Goal: Transaction & Acquisition: Obtain resource

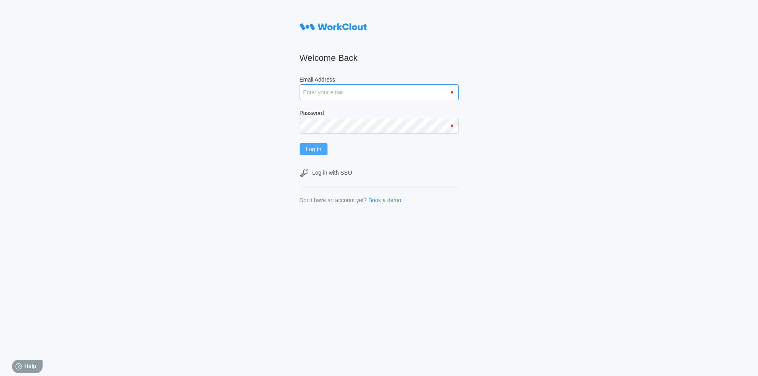
type input "[EMAIL_ADDRESS][DOMAIN_NAME]"
click at [321, 152] on span "Log In" at bounding box center [314, 149] width 16 height 6
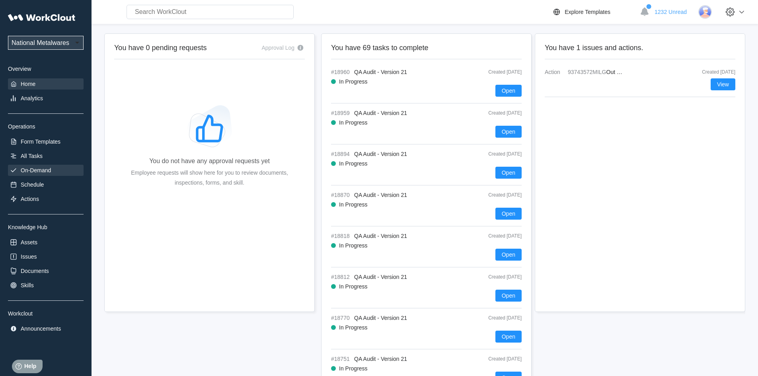
click at [39, 170] on div "On-Demand" at bounding box center [36, 170] width 30 height 6
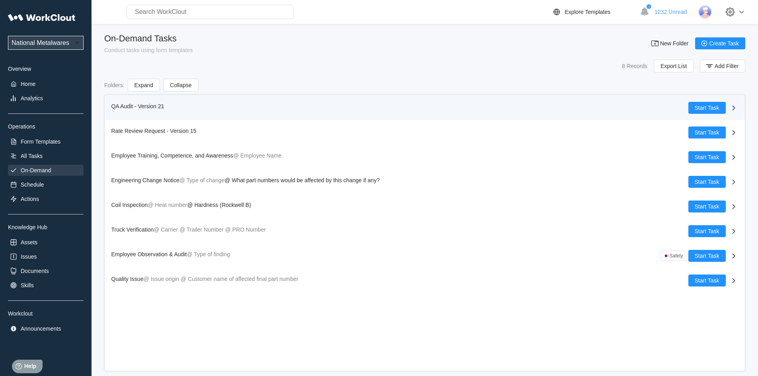
click at [120, 107] on span "QA Audit - Version 21" at bounding box center [137, 106] width 53 height 6
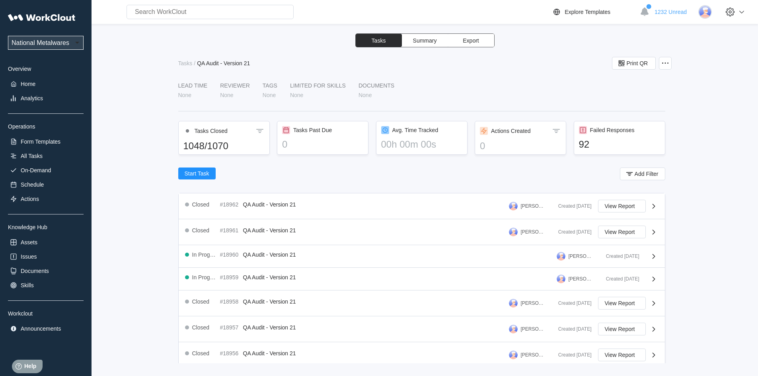
click at [476, 42] on span "Export" at bounding box center [470, 41] width 16 height 6
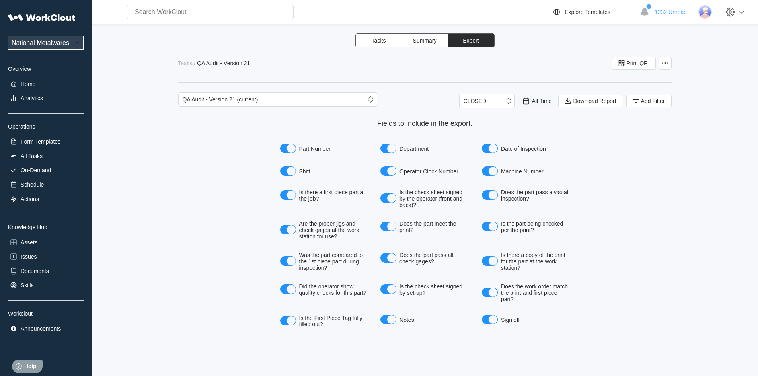
click at [542, 98] on span "All Time" at bounding box center [542, 101] width 20 height 6
click at [533, 131] on div "Last day" at bounding box center [525, 130] width 21 height 6
click at [641, 103] on span "Add Filter" at bounding box center [653, 101] width 24 height 6
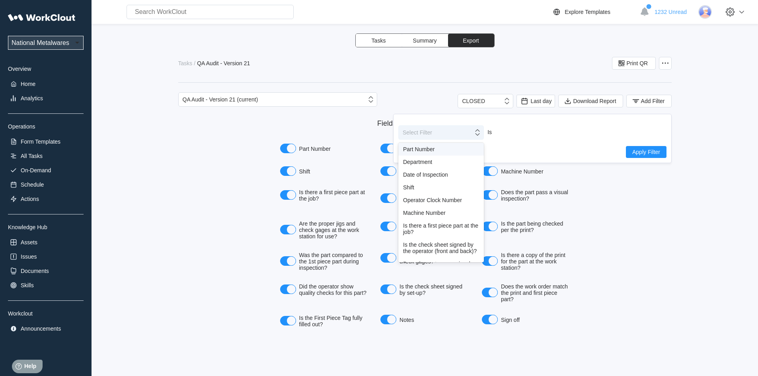
click at [477, 135] on icon at bounding box center [477, 132] width 9 height 9
click at [408, 188] on div "Shift" at bounding box center [441, 187] width 76 height 6
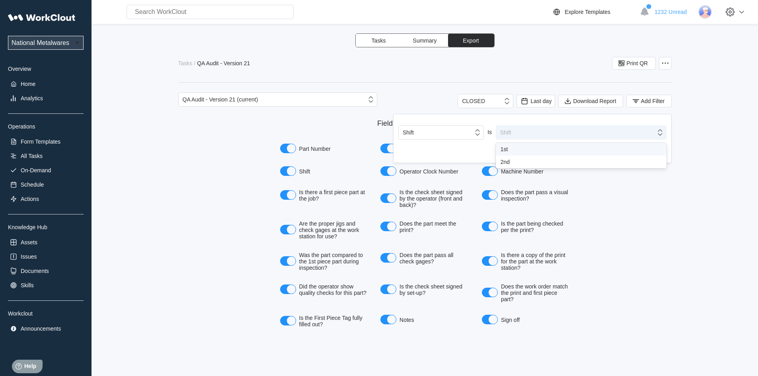
click at [657, 133] on icon at bounding box center [659, 132] width 9 height 9
click at [507, 148] on div "1st" at bounding box center [580, 149] width 161 height 6
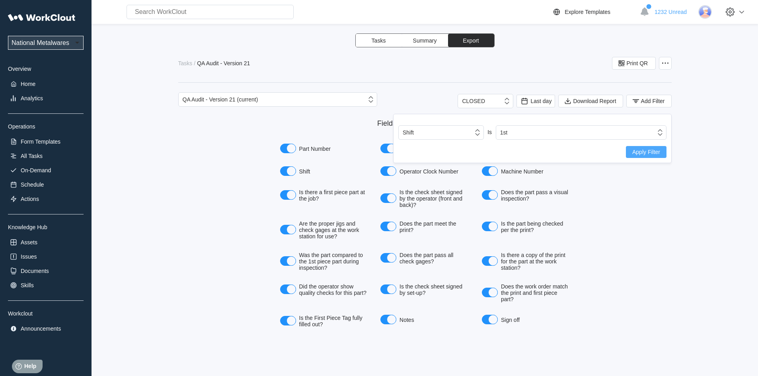
click at [661, 149] on button "Apply Filter" at bounding box center [646, 152] width 41 height 12
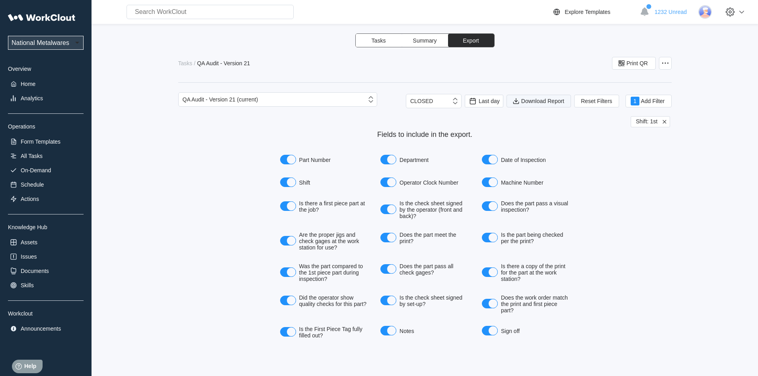
click at [534, 102] on span "Download Report" at bounding box center [542, 101] width 43 height 6
click at [535, 100] on span "Download Report" at bounding box center [542, 101] width 43 height 6
drag, startPoint x: 593, startPoint y: 185, endPoint x: 680, endPoint y: 77, distance: 139.1
click at [594, 184] on div "Fields to include in the export. Part Number Department Date of Inspection Shif…" at bounding box center [424, 235] width 493 height 211
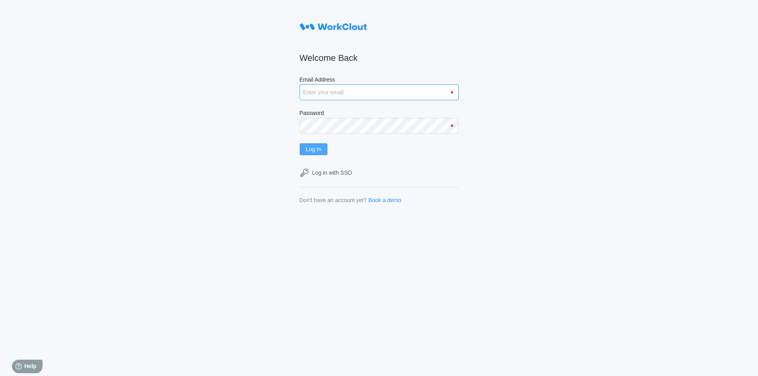
type input "[EMAIL_ADDRESS][DOMAIN_NAME]"
click at [320, 149] on span "Log In" at bounding box center [314, 149] width 16 height 6
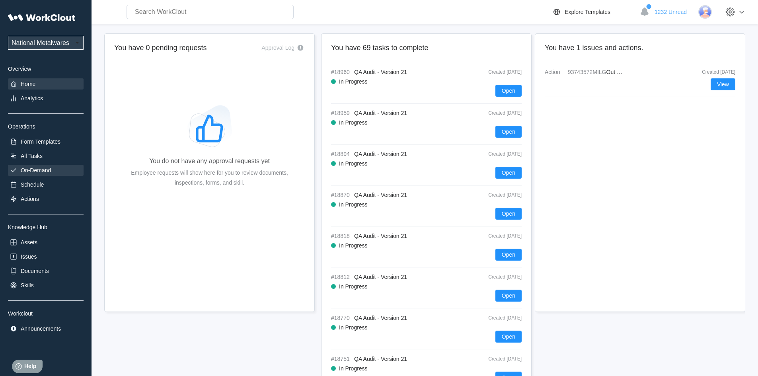
click at [37, 168] on div "On-Demand" at bounding box center [36, 170] width 30 height 6
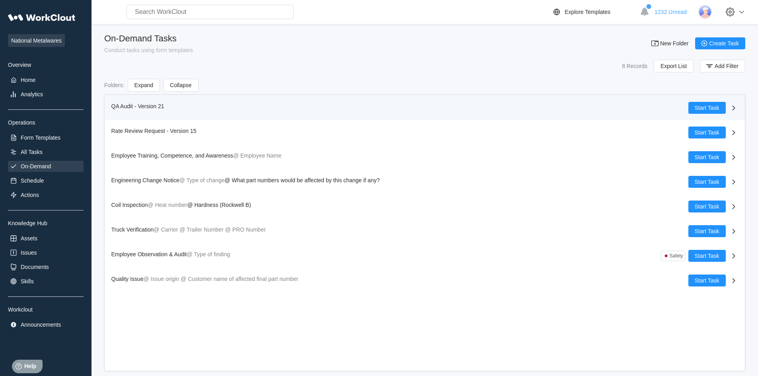
click at [113, 104] on span "QA Audit - Version 21" at bounding box center [137, 106] width 53 height 6
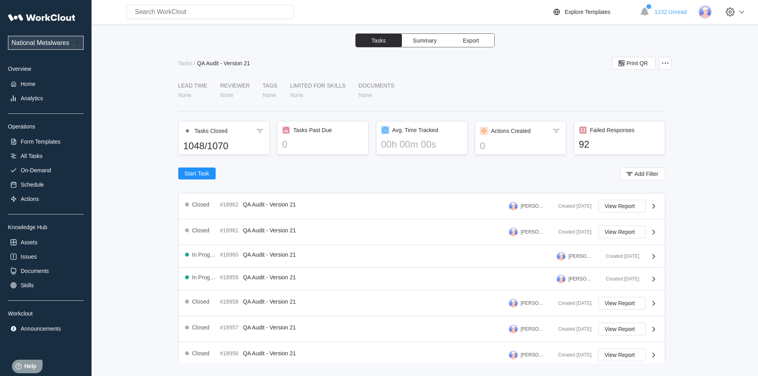
click at [478, 38] on span "Export" at bounding box center [470, 41] width 16 height 6
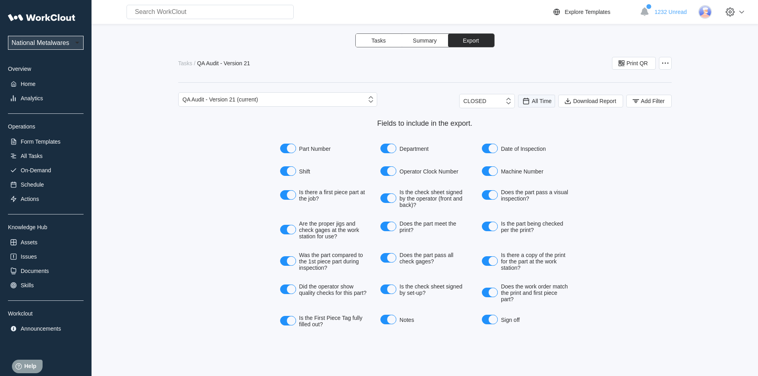
click at [530, 102] on div "All Time" at bounding box center [536, 101] width 30 height 9
click at [527, 130] on div "Last day" at bounding box center [525, 130] width 21 height 6
click at [652, 98] on span "Add Filter" at bounding box center [653, 101] width 24 height 6
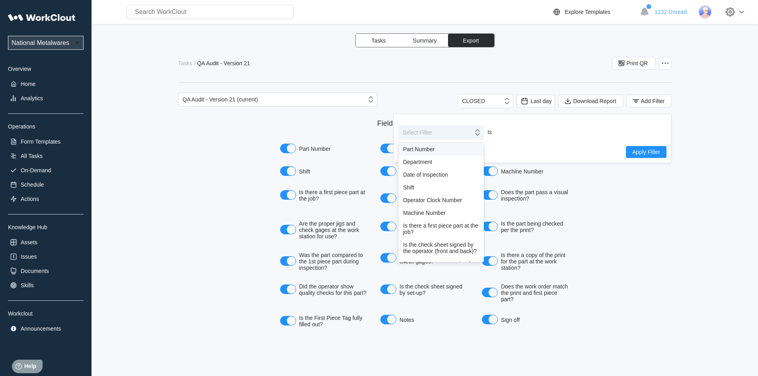
click at [477, 136] on icon at bounding box center [477, 132] width 9 height 9
click at [420, 188] on div "Shift" at bounding box center [441, 187] width 76 height 6
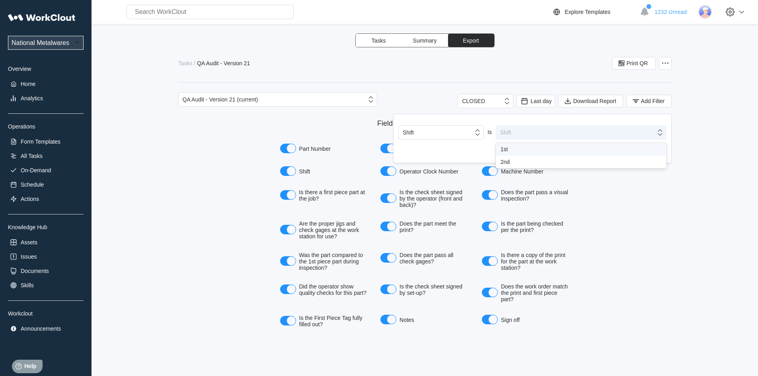
click at [660, 132] on icon at bounding box center [659, 132] width 9 height 9
click at [504, 149] on div "1st" at bounding box center [580, 149] width 161 height 6
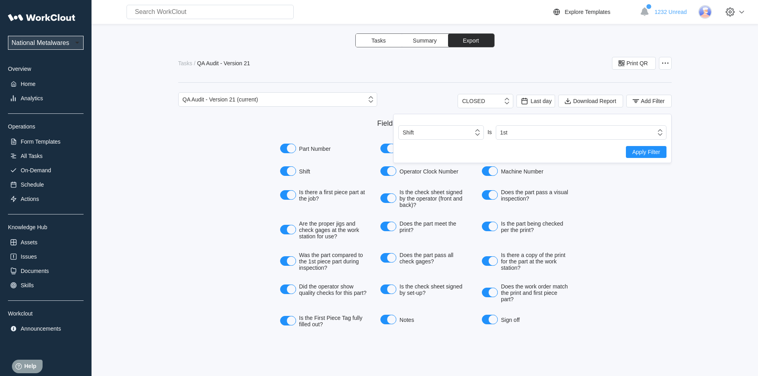
click at [632, 152] on span "Apply Filter" at bounding box center [646, 152] width 28 height 6
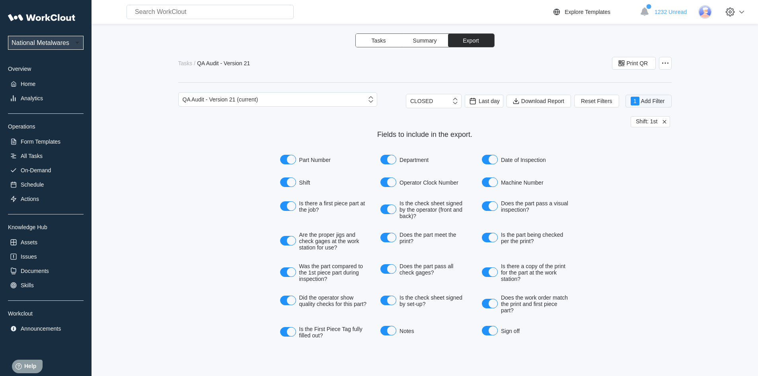
click at [643, 103] on span "Add Filter" at bounding box center [653, 101] width 24 height 6
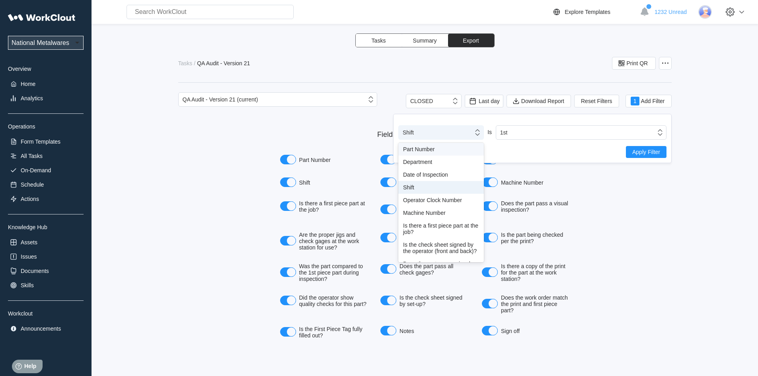
click at [477, 134] on icon at bounding box center [477, 132] width 9 height 9
drag, startPoint x: 418, startPoint y: 181, endPoint x: 433, endPoint y: 178, distance: 15.5
click at [418, 181] on div "Shift" at bounding box center [440, 187] width 85 height 13
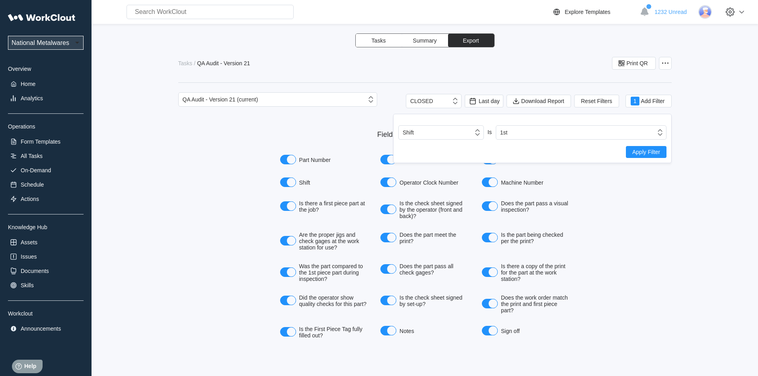
click at [637, 152] on span "Apply Filter" at bounding box center [646, 152] width 28 height 6
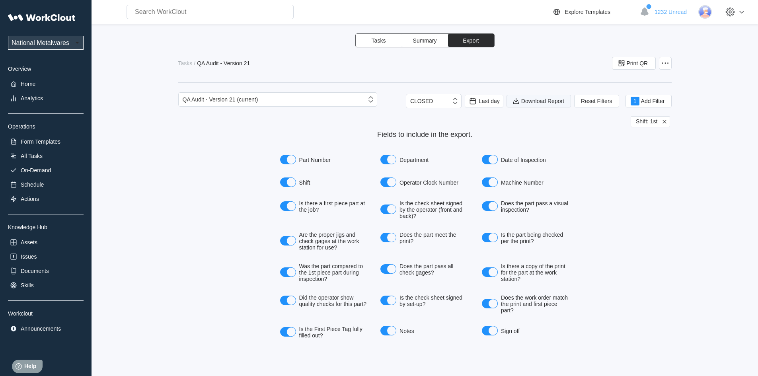
click at [546, 101] on span "Download Report" at bounding box center [542, 101] width 43 height 6
